Goal: Task Accomplishment & Management: Manage account settings

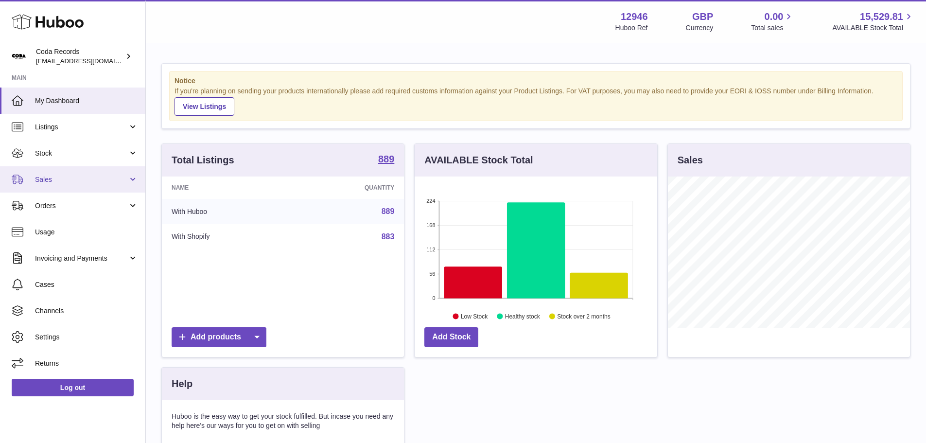
click at [51, 179] on span "Sales" at bounding box center [81, 179] width 93 height 9
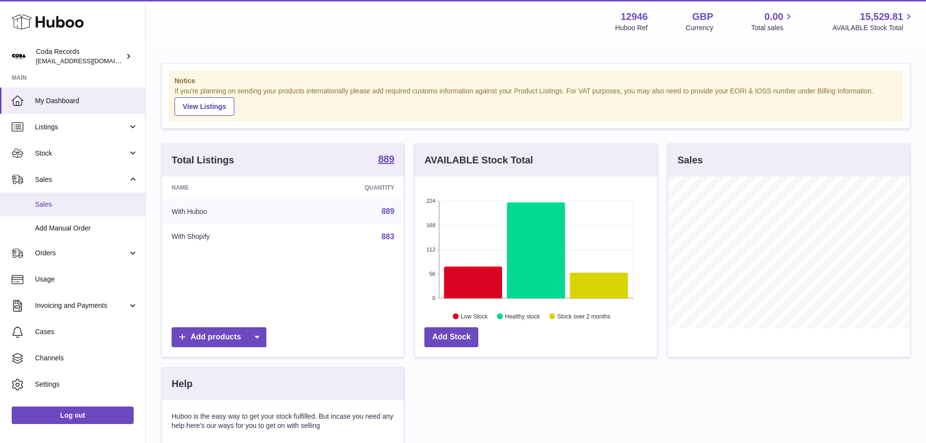
click at [56, 202] on span "Sales" at bounding box center [86, 204] width 103 height 9
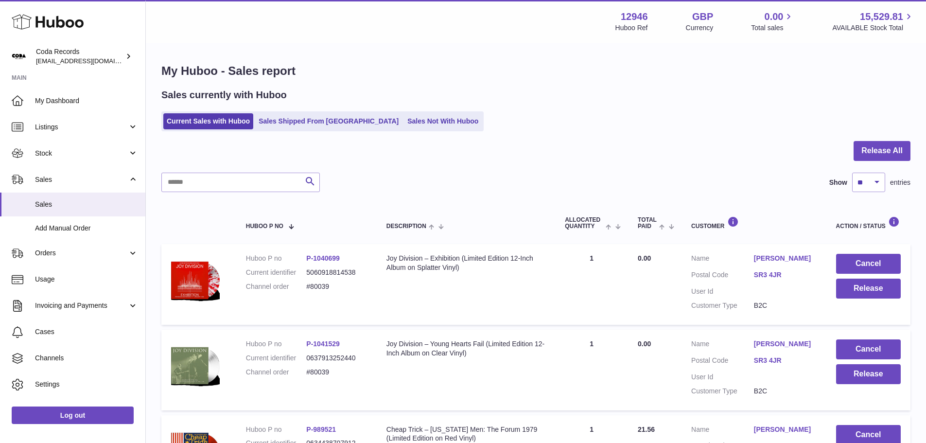
click at [212, 187] on input "text" at bounding box center [240, 181] width 158 height 19
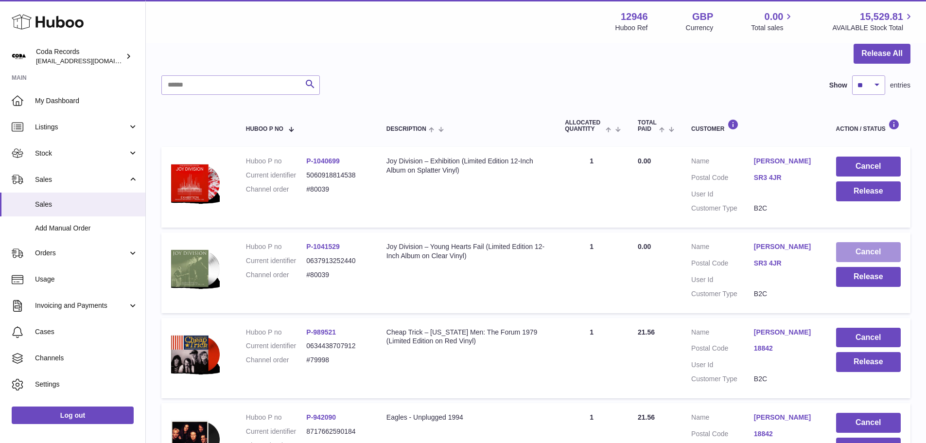
click at [872, 253] on button "Cancel" at bounding box center [868, 252] width 65 height 20
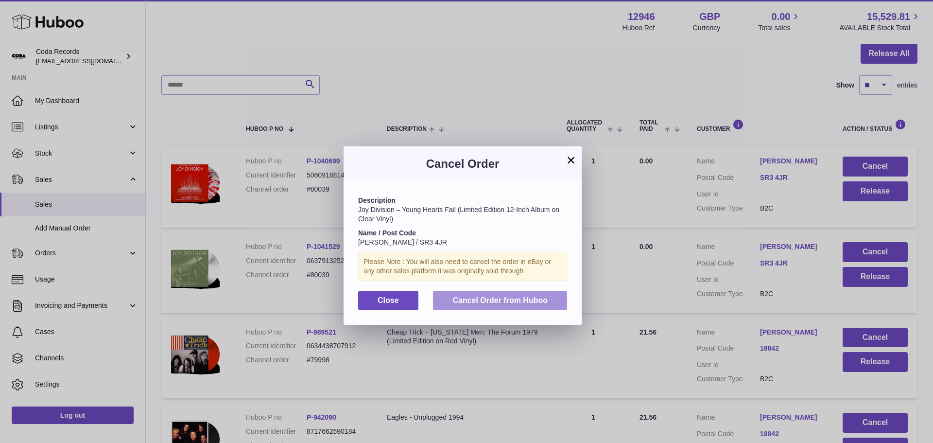
click at [543, 304] on button "Cancel Order from Huboo" at bounding box center [500, 301] width 134 height 20
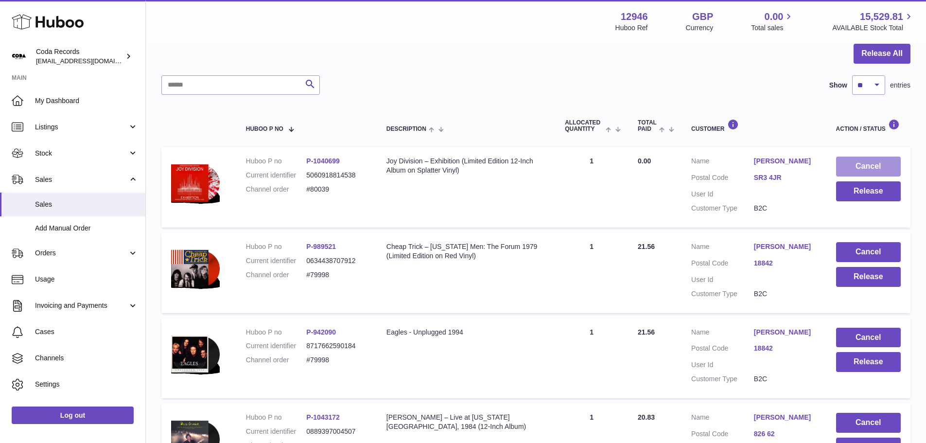
click at [856, 165] on button "Cancel" at bounding box center [868, 166] width 65 height 20
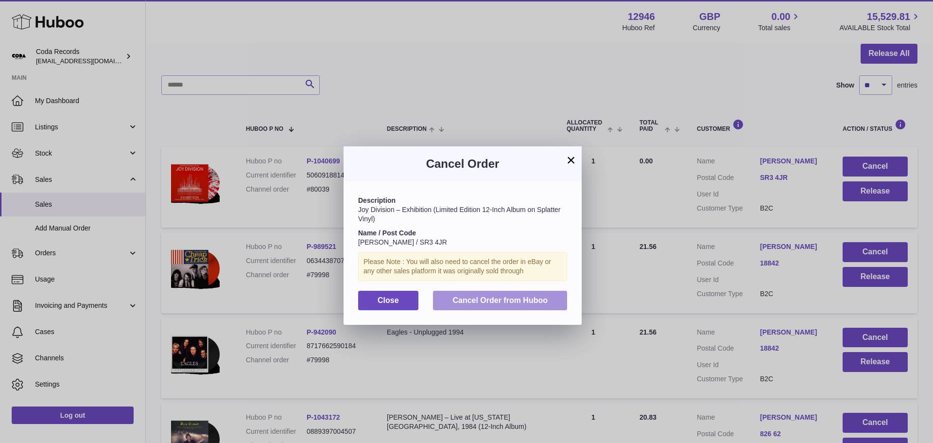
click at [520, 294] on button "Cancel Order from Huboo" at bounding box center [500, 301] width 134 height 20
